Goal: Transaction & Acquisition: Purchase product/service

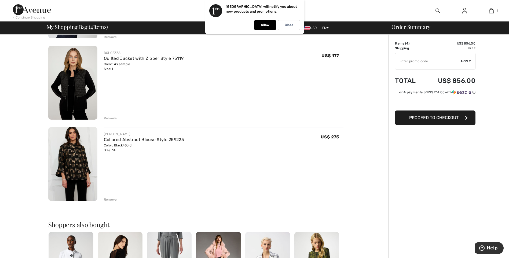
scroll to position [196, 0]
click at [80, 158] on img at bounding box center [72, 164] width 49 height 74
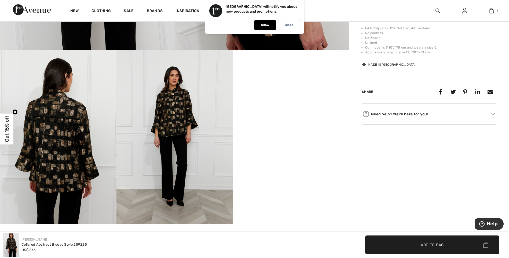
scroll to position [239, 0]
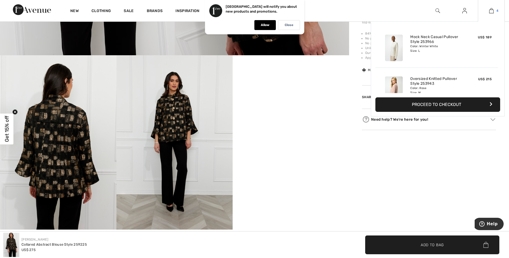
click at [491, 9] on img at bounding box center [492, 11] width 5 height 6
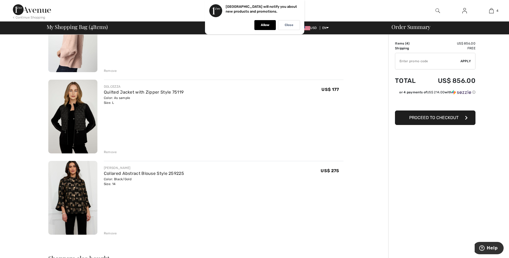
scroll to position [169, 0]
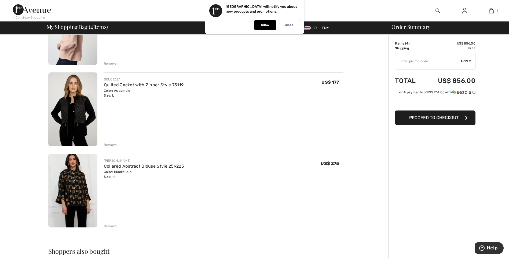
click at [77, 110] on img at bounding box center [72, 110] width 49 height 74
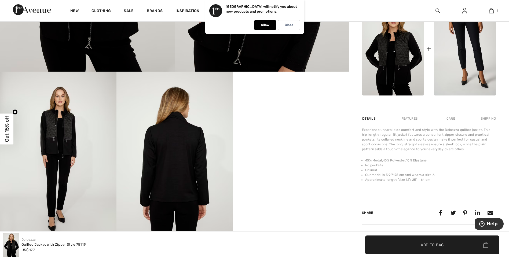
scroll to position [228, 0]
